Goal: Find specific page/section: Find specific page/section

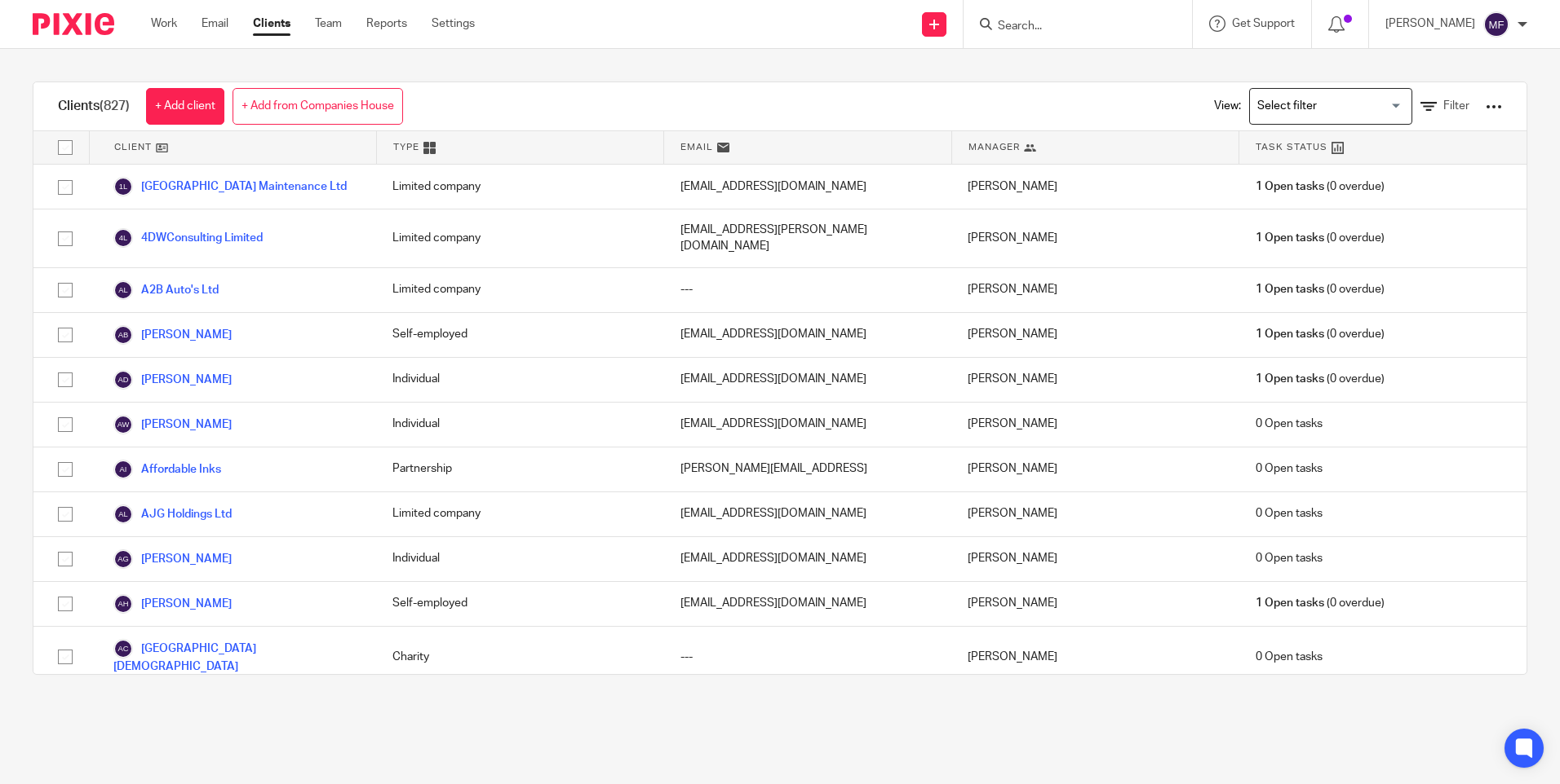
click at [1059, 23] on input "Search" at bounding box center [1069, 27] width 147 height 14
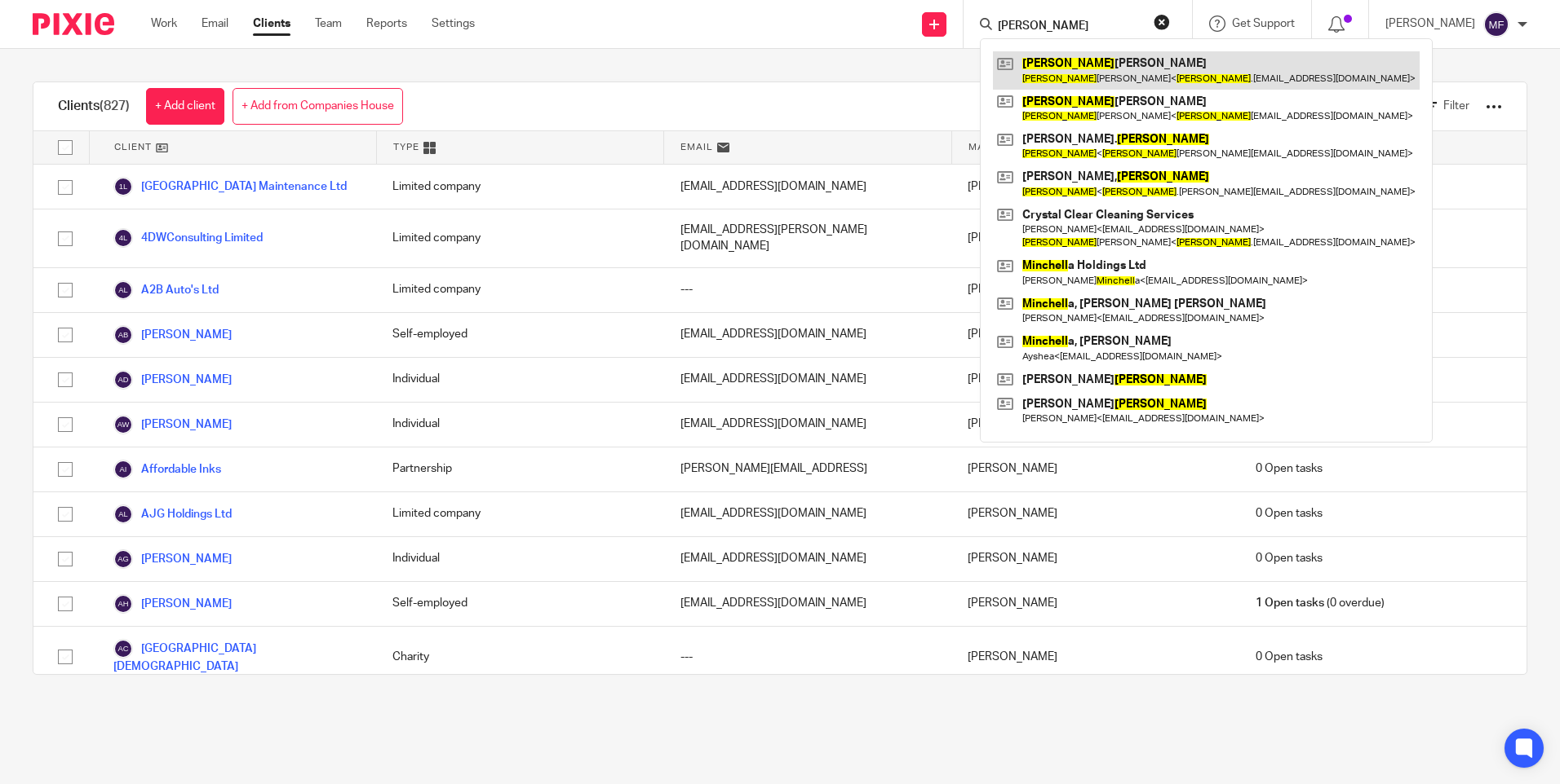
type input "[PERSON_NAME]"
click at [1090, 69] on link at bounding box center [1206, 70] width 427 height 37
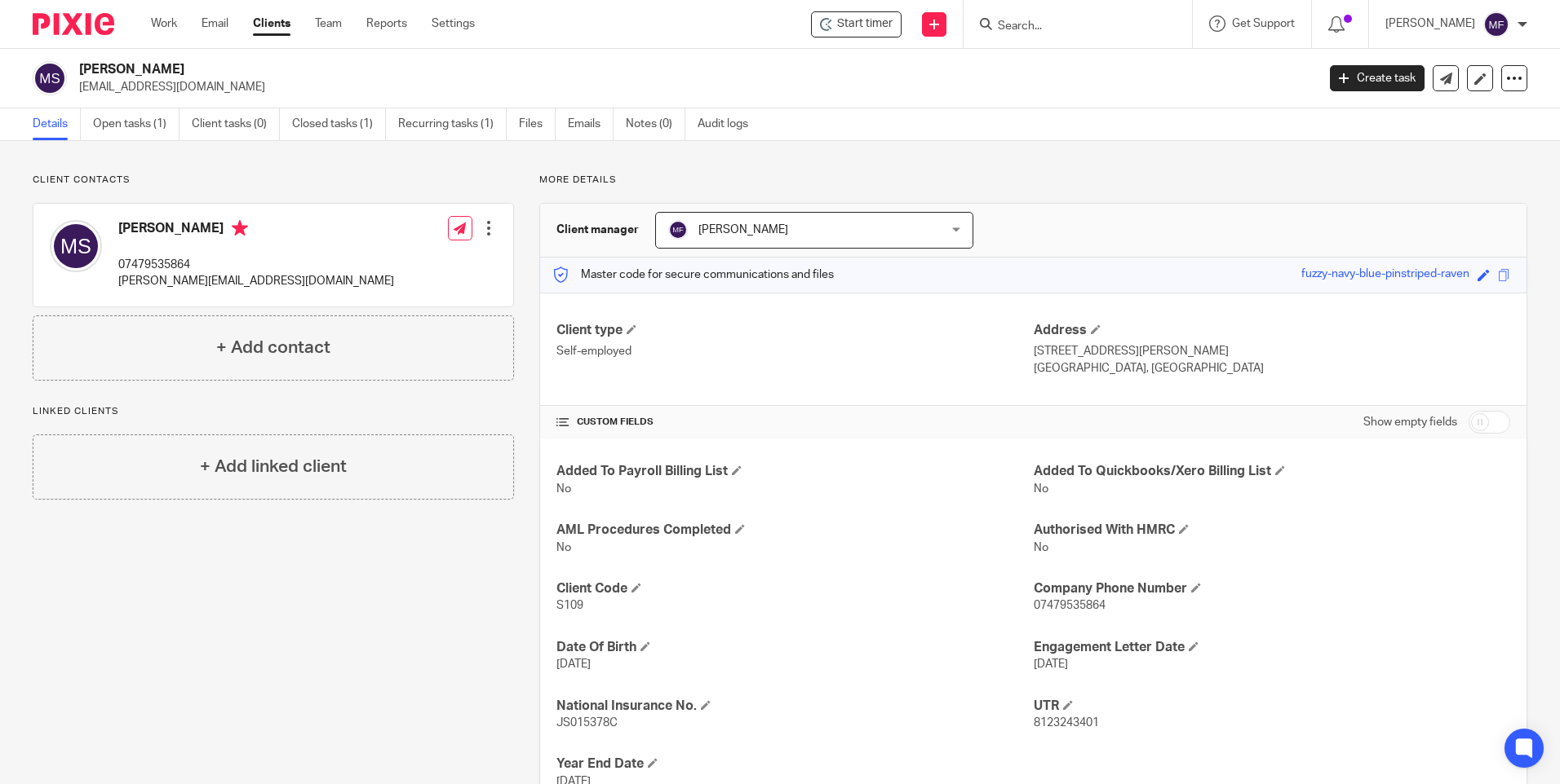
click at [1052, 28] on input "Search" at bounding box center [1069, 27] width 147 height 14
type input "loafers"
click button "submit" at bounding box center [0, 0] width 0 height 0
click at [1091, 60] on link at bounding box center [1093, 63] width 202 height 24
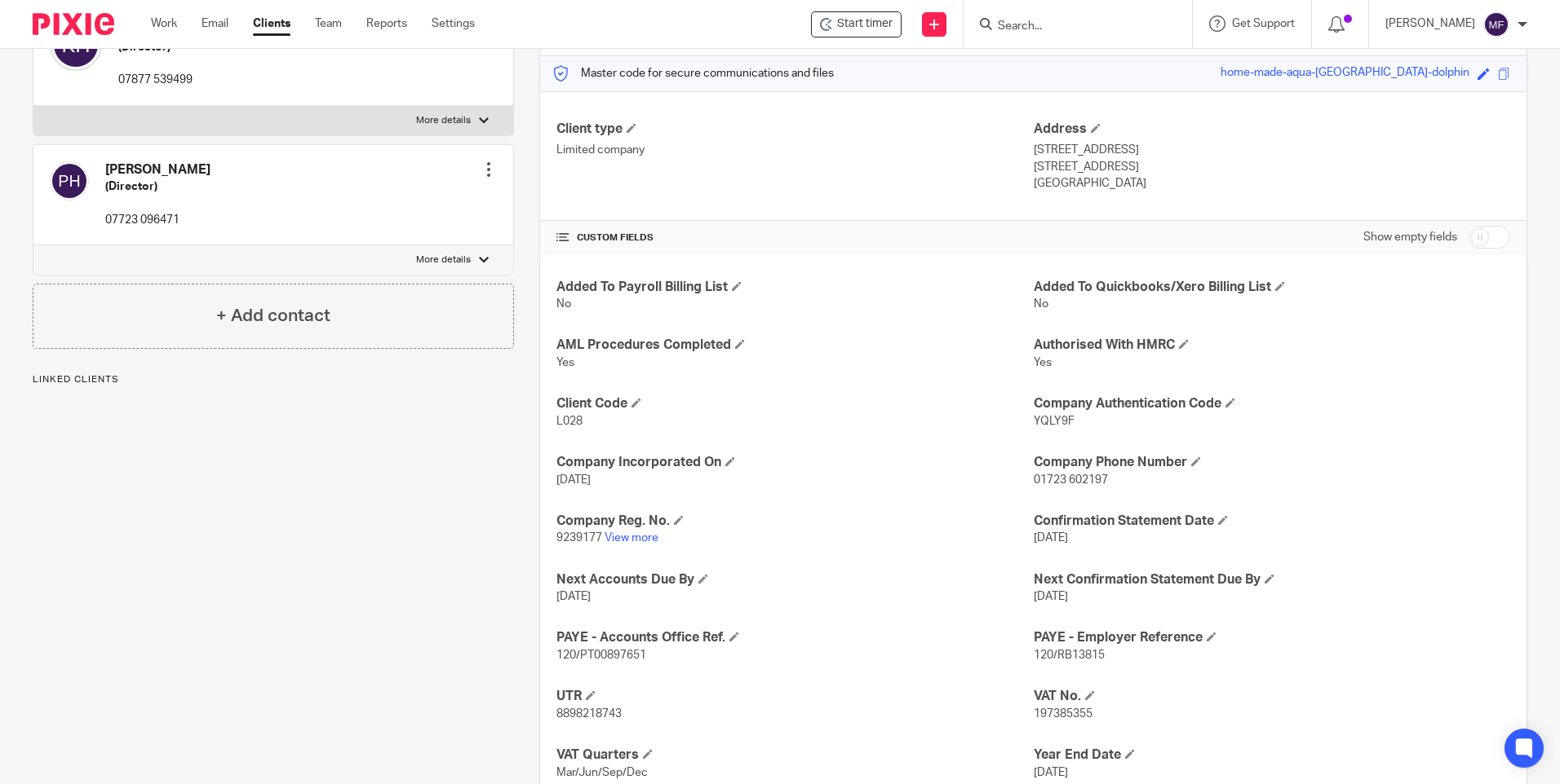
scroll to position [245, 0]
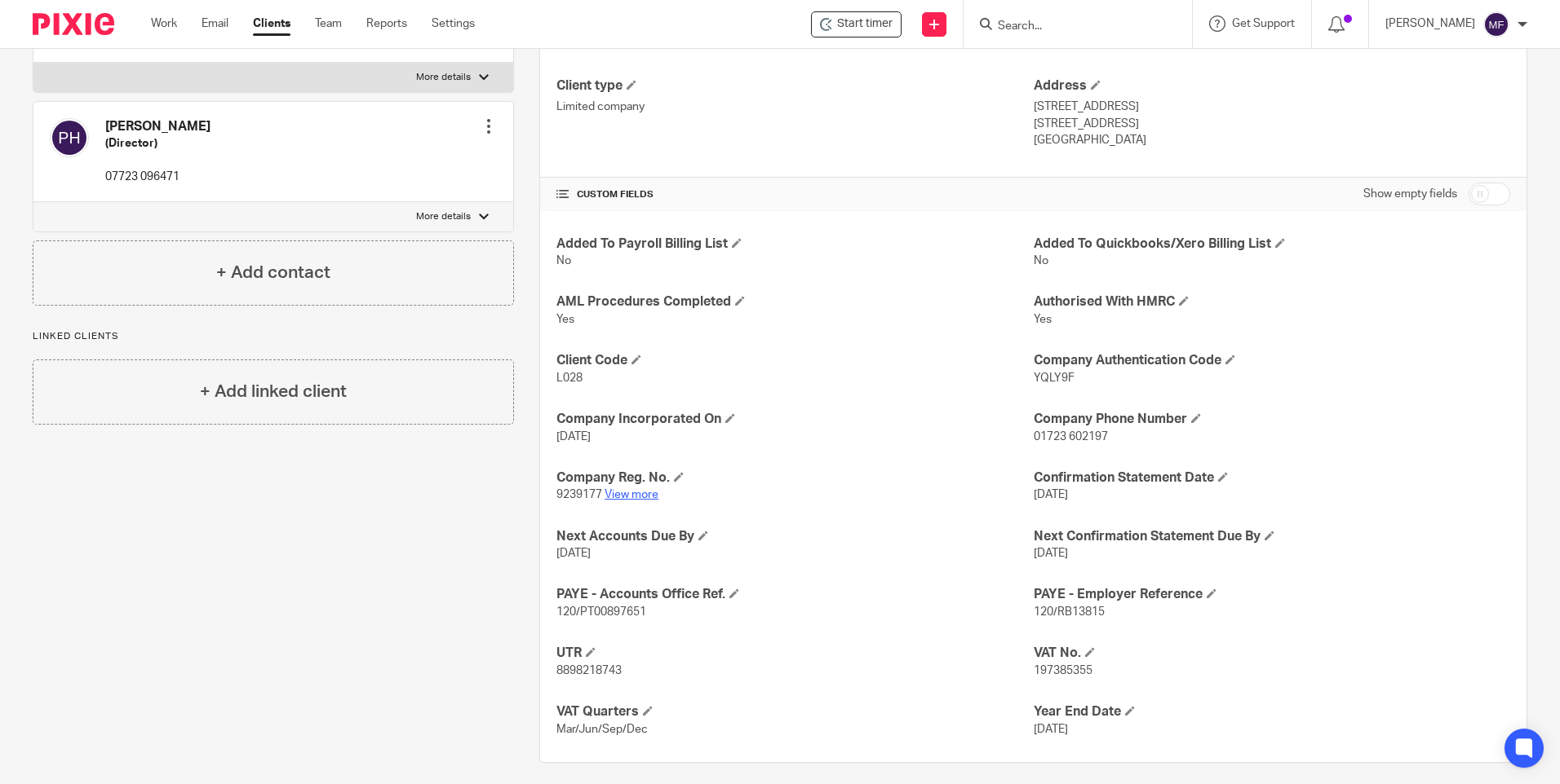
click at [625, 490] on link "View more" at bounding box center [631, 495] width 53 height 12
click at [1055, 25] on input "Search" at bounding box center [1069, 27] width 147 height 14
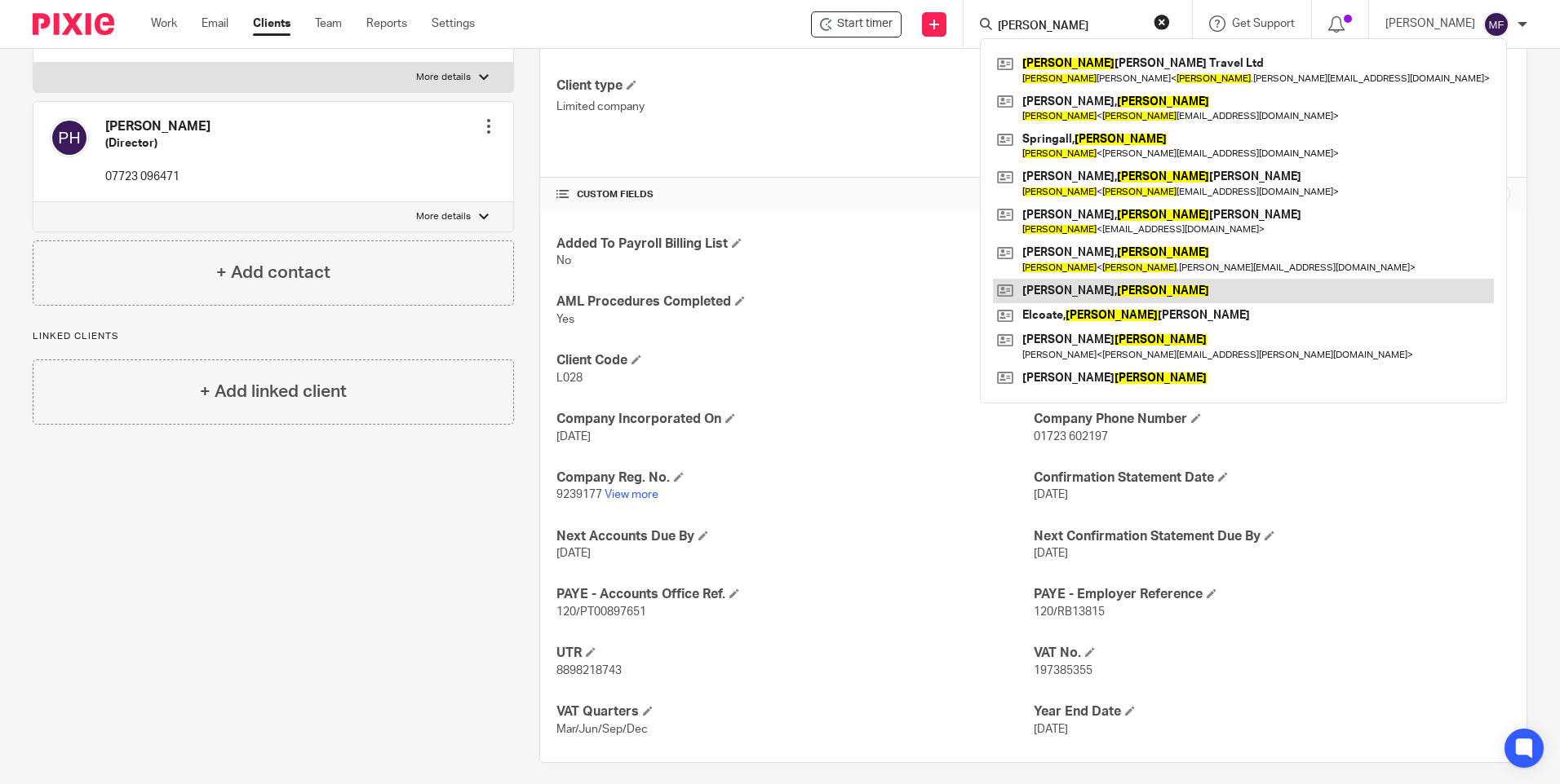
type input "helen"
click at [1092, 291] on link at bounding box center [1243, 290] width 500 height 24
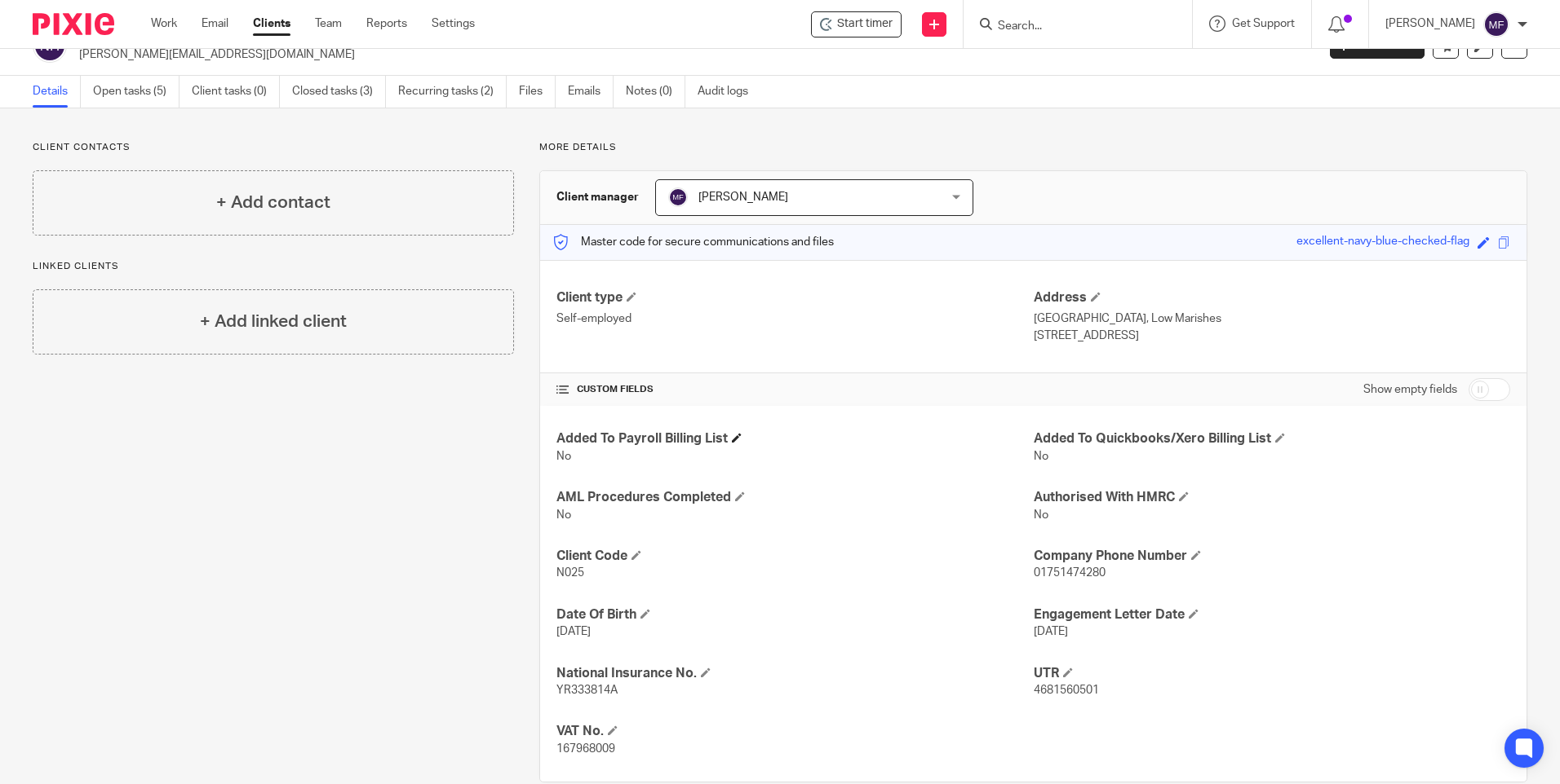
scroll to position [63, 0]
